Goal: Task Accomplishment & Management: Use online tool/utility

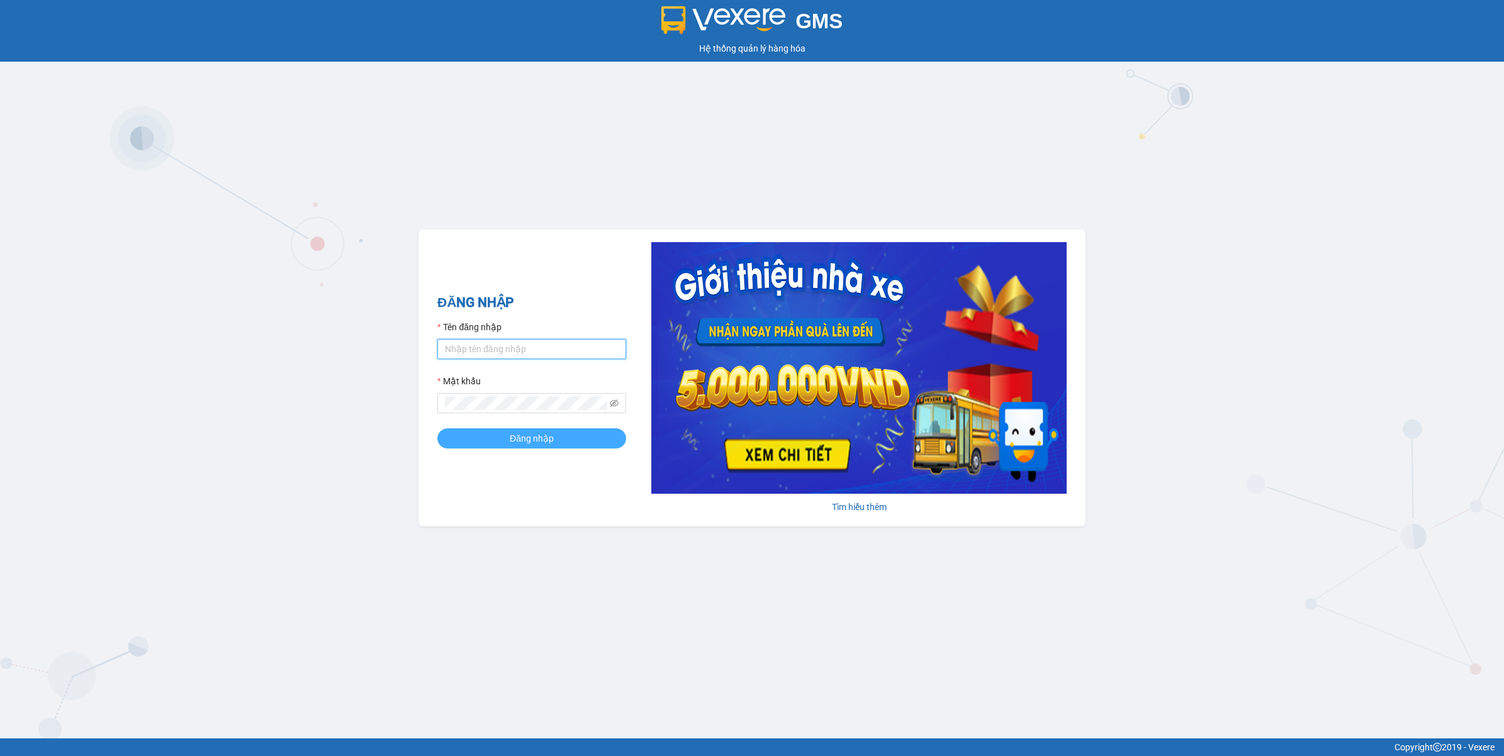
type input "nguyendongquan.longhoan"
click at [565, 441] on button "Đăng nhập" at bounding box center [531, 439] width 189 height 20
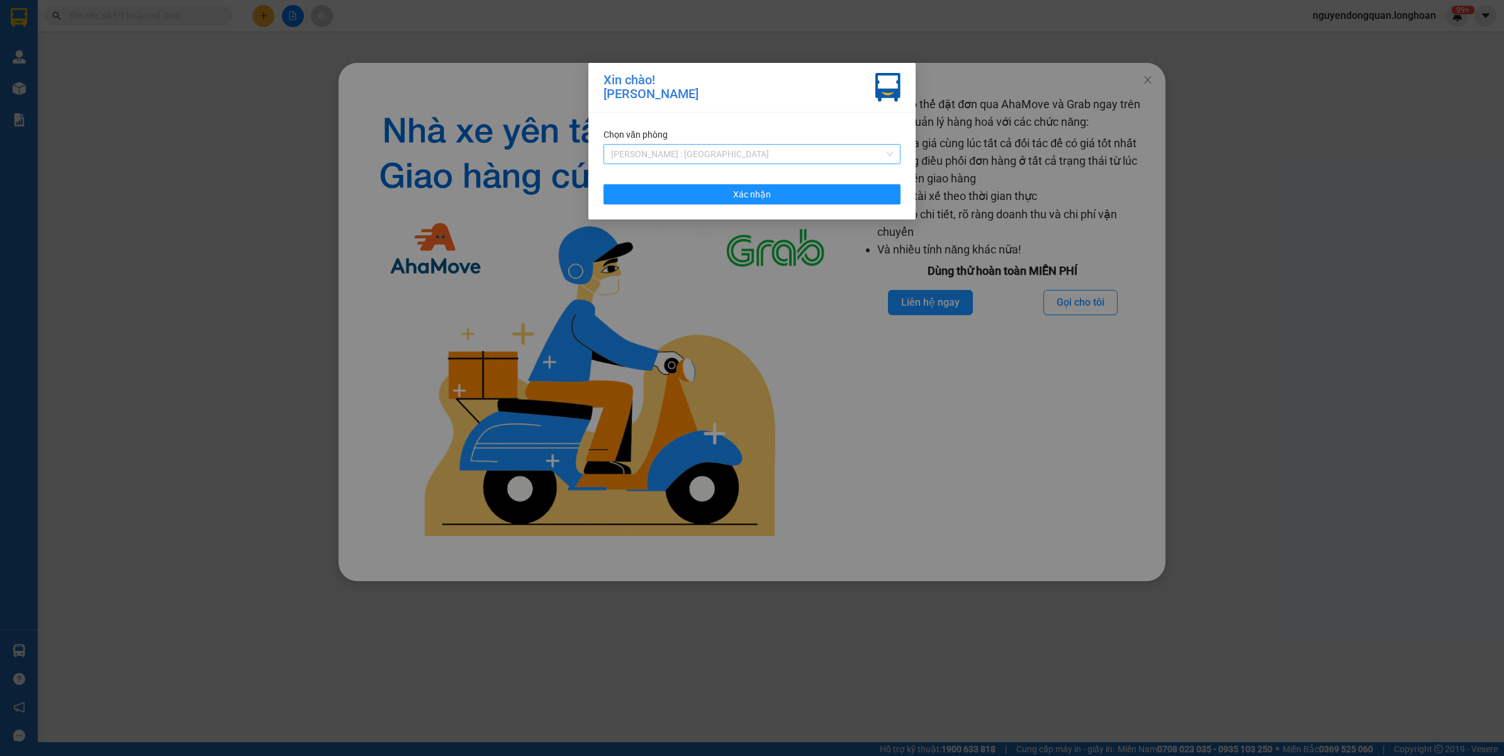
click at [678, 152] on span "[PERSON_NAME] : [GEOGRAPHIC_DATA]" at bounding box center [752, 154] width 282 height 19
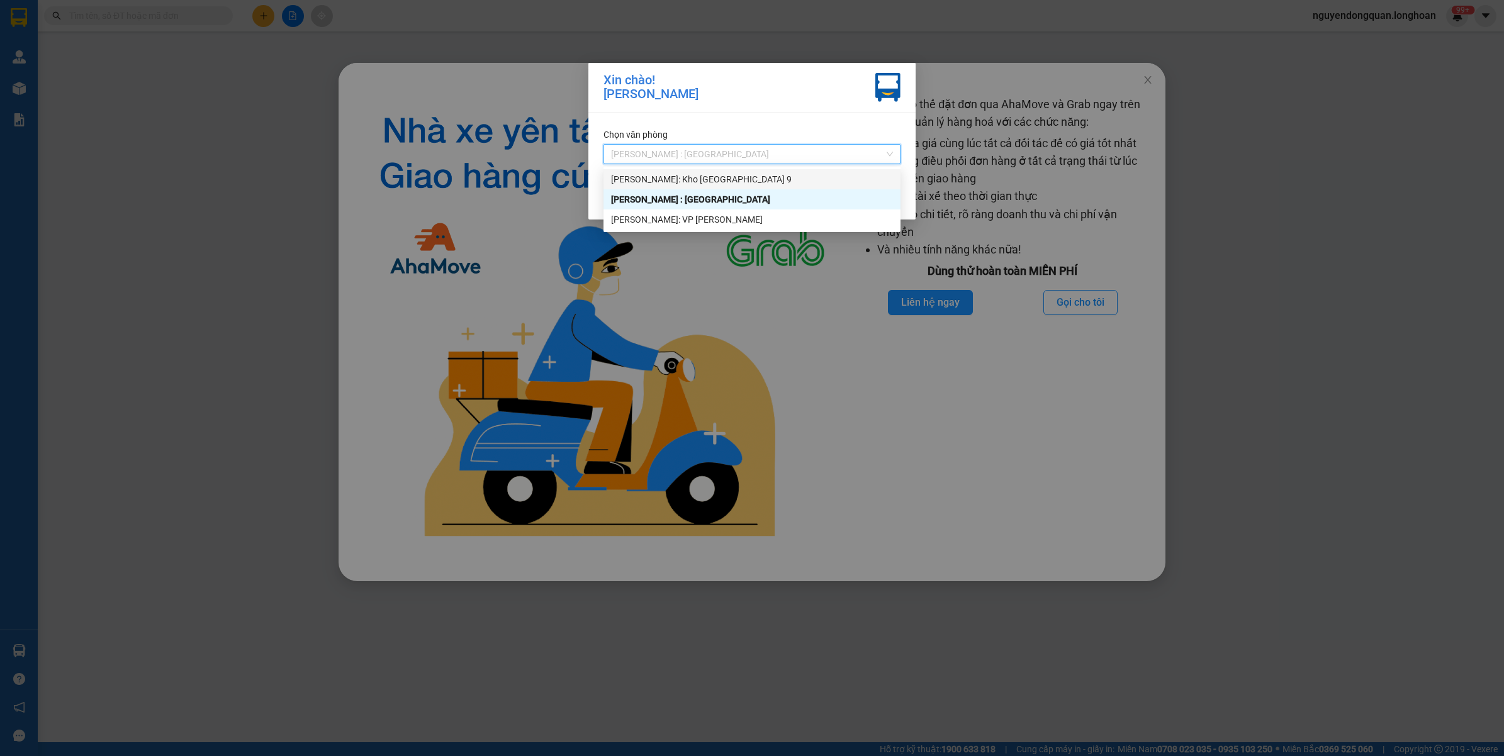
click at [719, 181] on div "[PERSON_NAME]: Kho [GEOGRAPHIC_DATA] 9" at bounding box center [752, 179] width 282 height 14
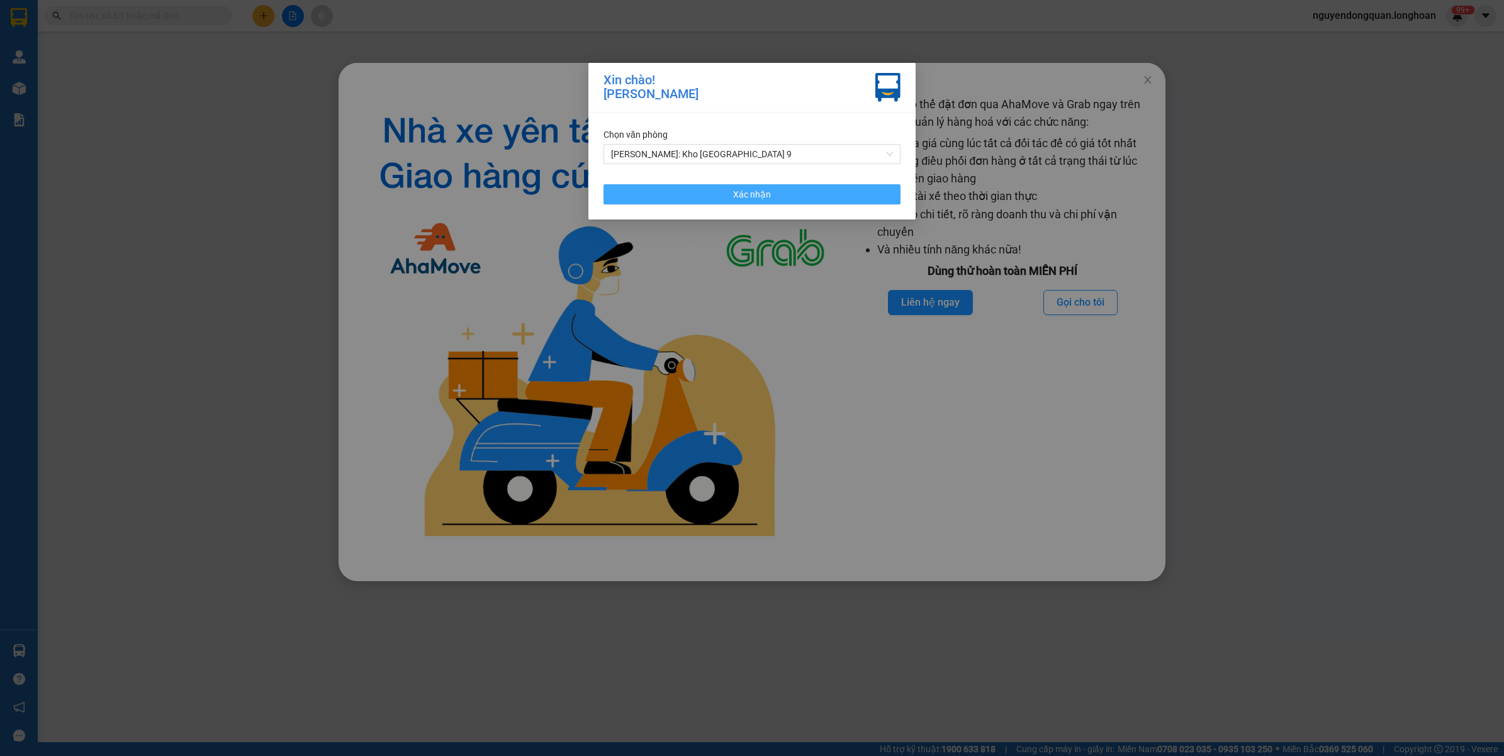
click at [753, 197] on span "Xác nhận" at bounding box center [752, 195] width 38 height 14
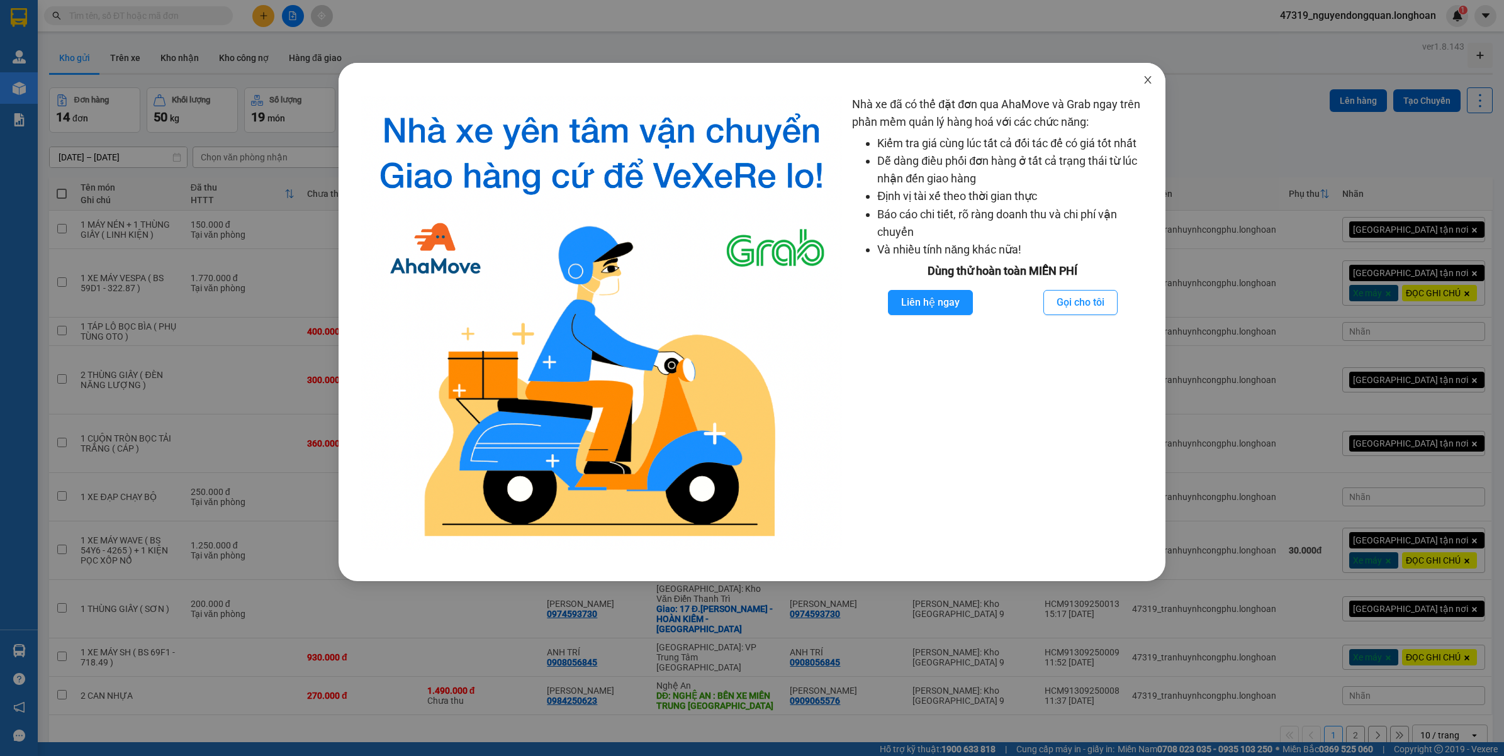
click at [1150, 81] on icon "close" at bounding box center [1148, 80] width 10 height 10
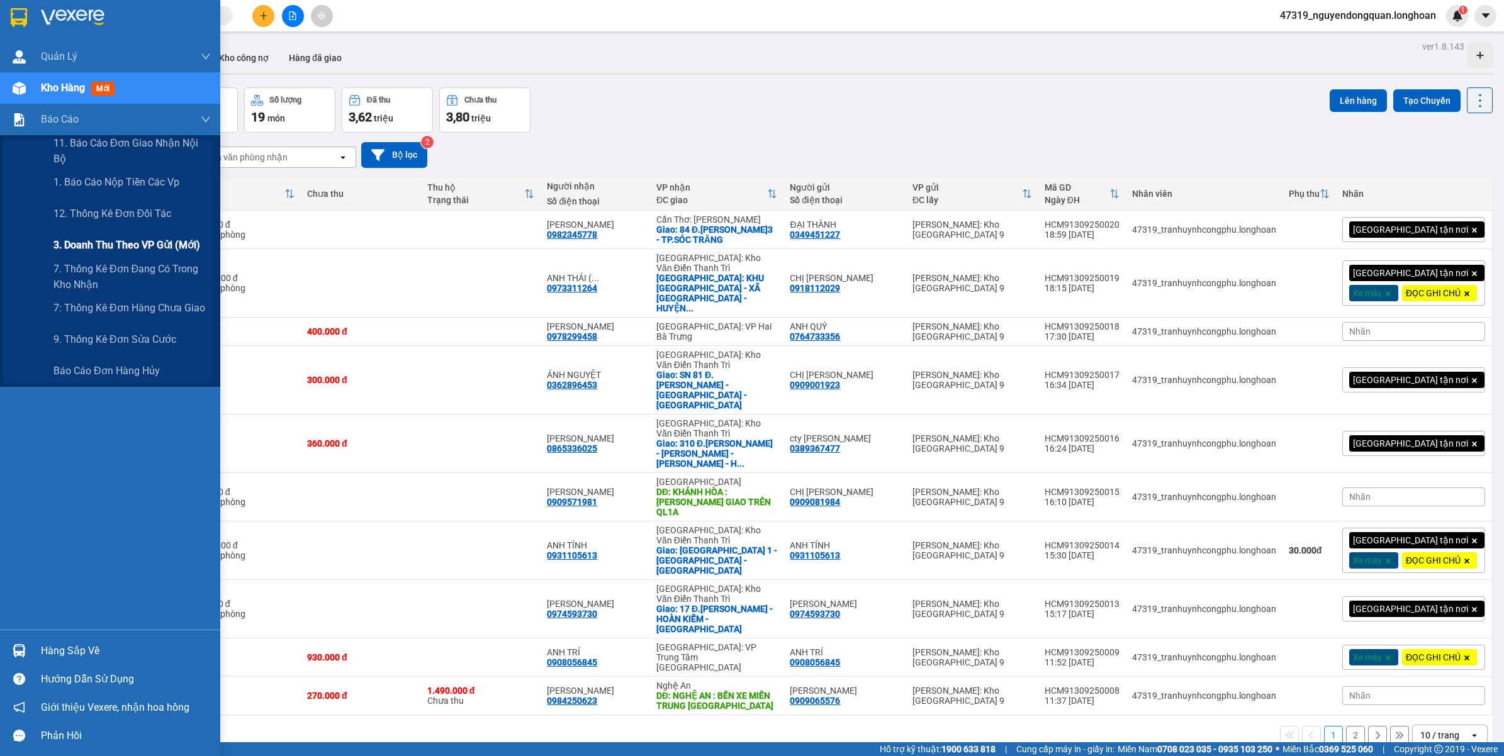
click at [125, 243] on span "3. Doanh Thu theo VP Gửi (mới)" at bounding box center [126, 245] width 147 height 16
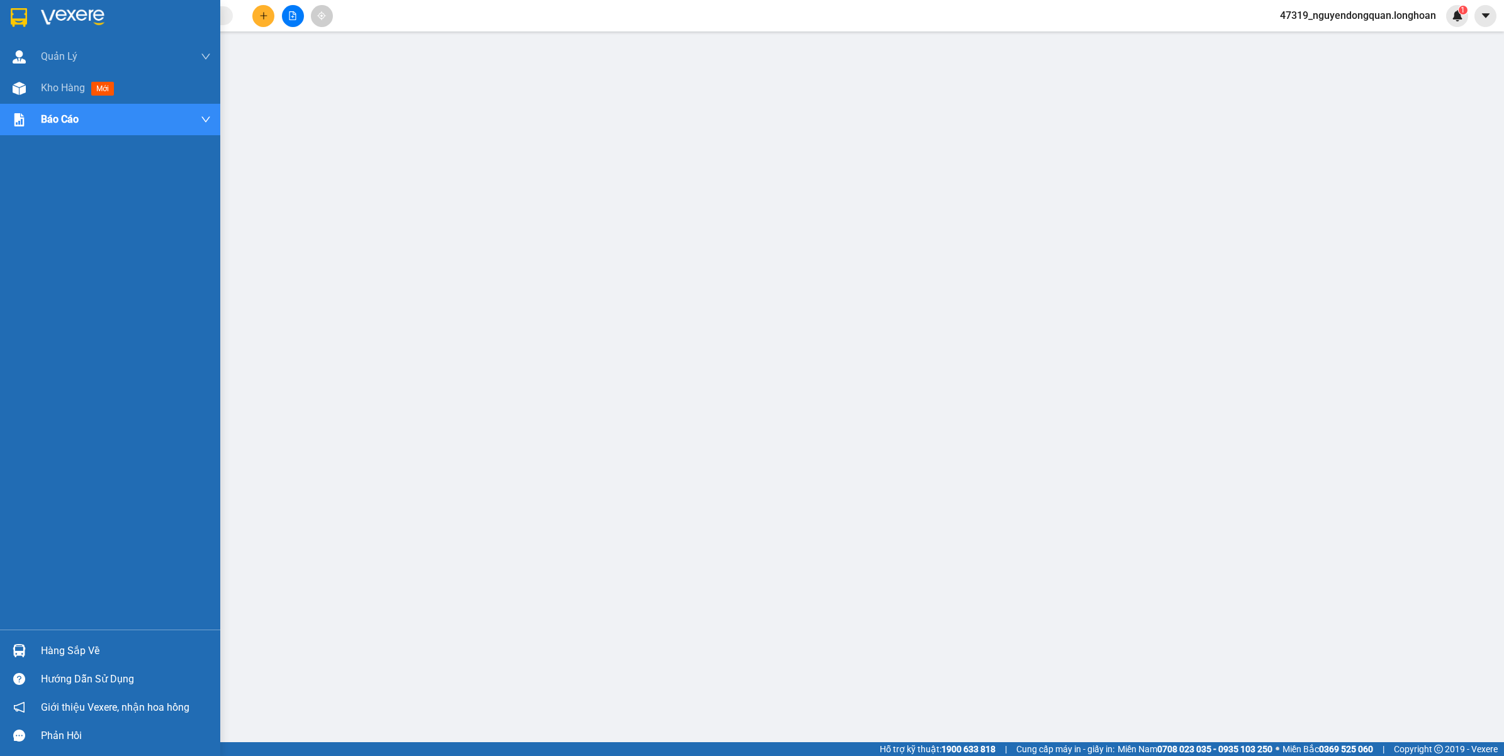
click at [24, 24] on img at bounding box center [19, 17] width 16 height 19
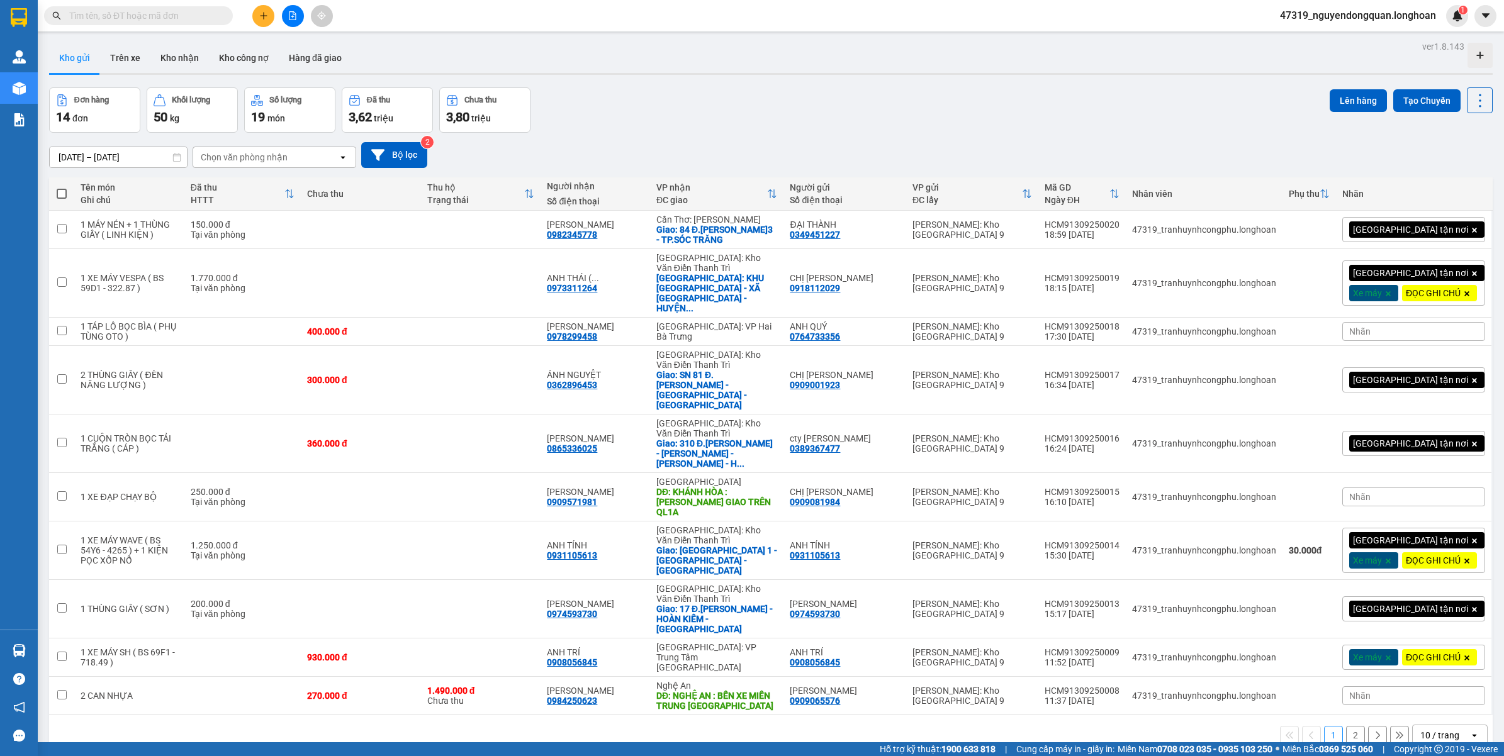
click at [1397, 16] on span "47319_nguyendongquan.longhoan" at bounding box center [1358, 16] width 176 height 16
click at [1329, 42] on span "Đăng xuất" at bounding box center [1363, 39] width 152 height 14
